Goal: Navigation & Orientation: Find specific page/section

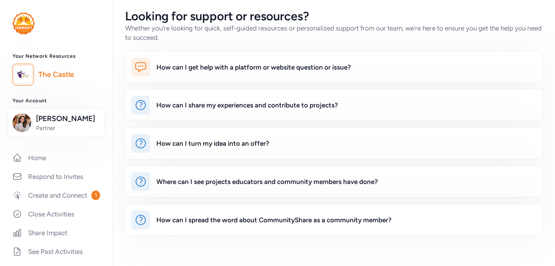
scroll to position [117, 0]
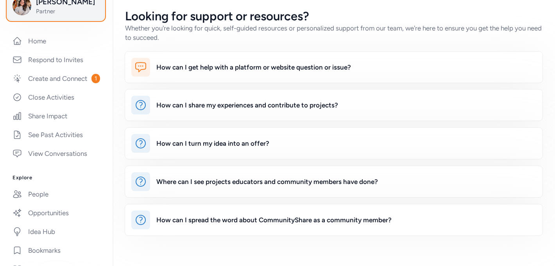
click at [79, 15] on button "Arelys Alcozer Partner" at bounding box center [55, 5] width 97 height 29
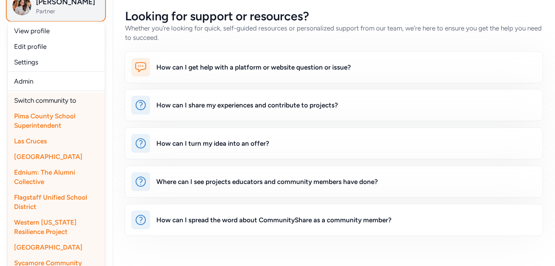
click at [72, 12] on span "Partner" at bounding box center [67, 11] width 63 height 8
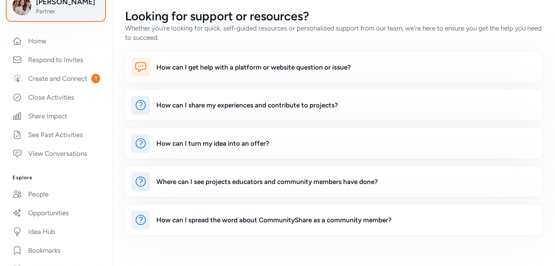
click at [72, 12] on span "Partner" at bounding box center [67, 11] width 63 height 8
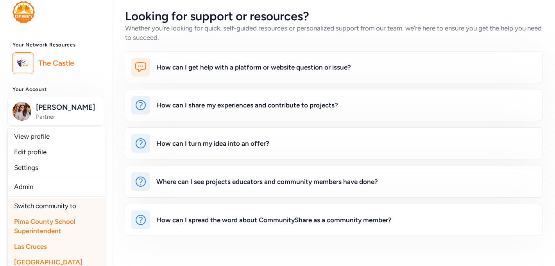
scroll to position [11, 0]
click at [84, 86] on div "Your Network Resources The Castle Your Account Arelys Alcozer Partner View prof…" at bounding box center [56, 259] width 113 height 432
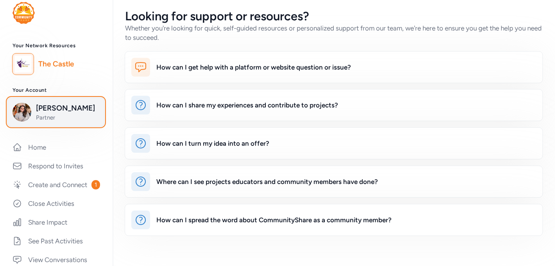
click at [78, 108] on span "Arelys Alcozer" at bounding box center [67, 108] width 63 height 11
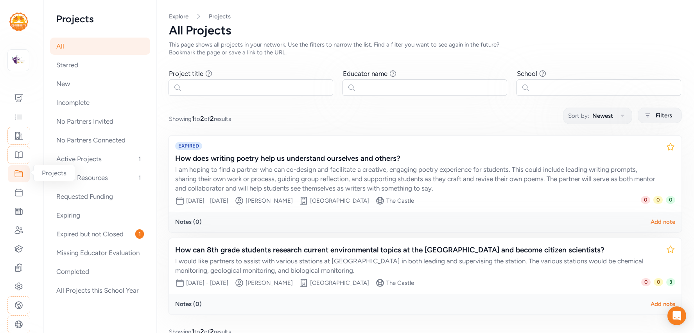
click at [17, 174] on icon at bounding box center [18, 173] width 9 height 9
click at [16, 65] on img at bounding box center [18, 60] width 17 height 17
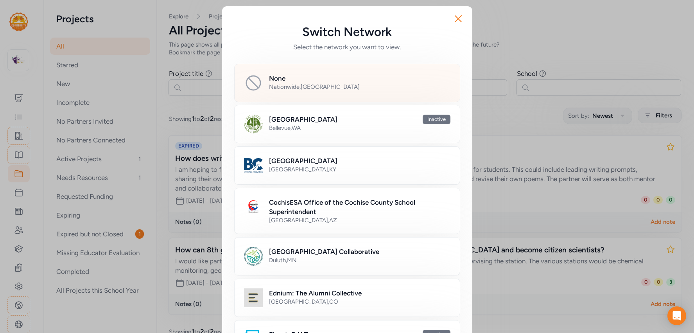
click at [271, 94] on div "None Nationwide , [GEOGRAPHIC_DATA]" at bounding box center [347, 83] width 226 height 38
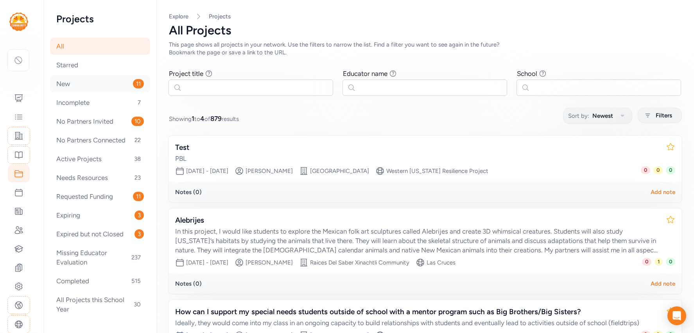
click at [102, 82] on div "New 11" at bounding box center [100, 83] width 100 height 17
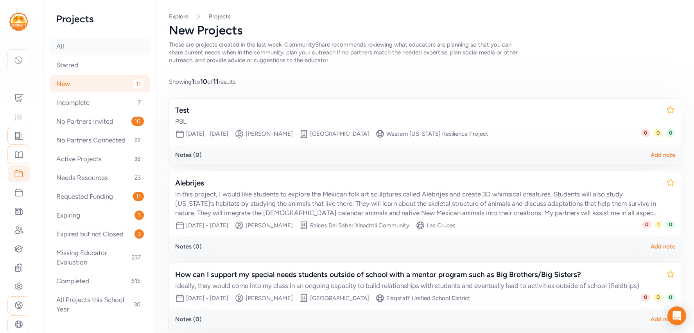
click at [74, 49] on div "All" at bounding box center [100, 46] width 100 height 17
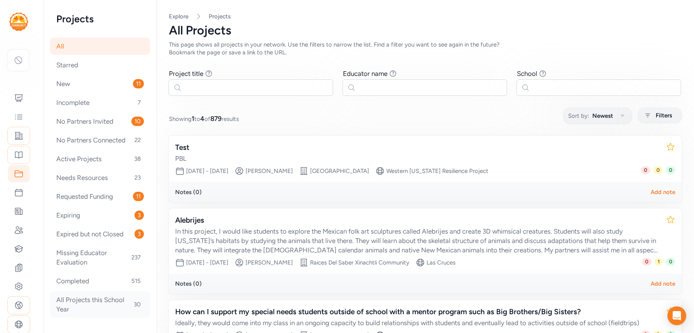
click at [87, 298] on div "All Projects this School Year 30" at bounding box center [100, 304] width 100 height 27
click at [95, 300] on div "All Projects this School Year 30" at bounding box center [100, 304] width 100 height 27
